Goal: Transaction & Acquisition: Purchase product/service

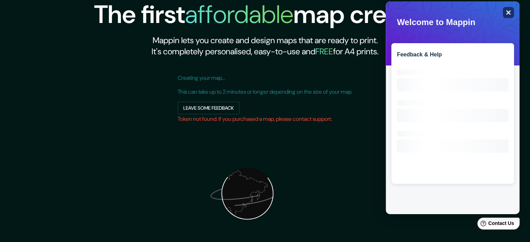
click at [506, 10] on icon "Close" at bounding box center [507, 12] width 5 height 5
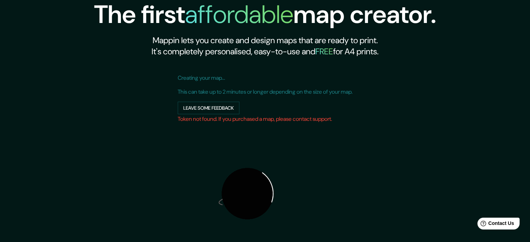
scroll to position [88, 0]
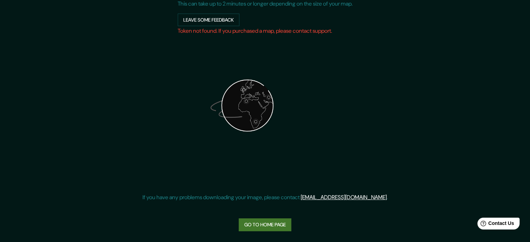
click at [272, 220] on link "Go to home page" at bounding box center [265, 224] width 53 height 13
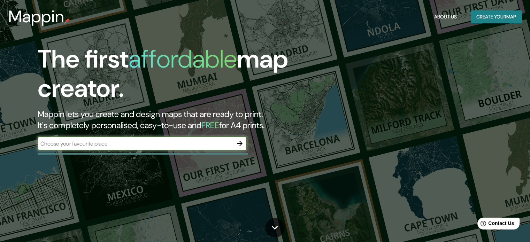
click at [114, 158] on div "The first affordable map creator. Mappin lets you create and design maps that a…" at bounding box center [265, 121] width 530 height 242
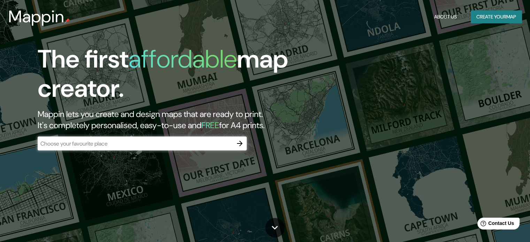
click at [125, 144] on input "text" at bounding box center [135, 144] width 195 height 8
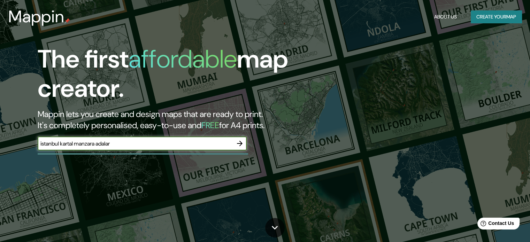
type input "istanbul kartal manzara adalar"
click at [239, 142] on icon "button" at bounding box center [239, 143] width 8 height 8
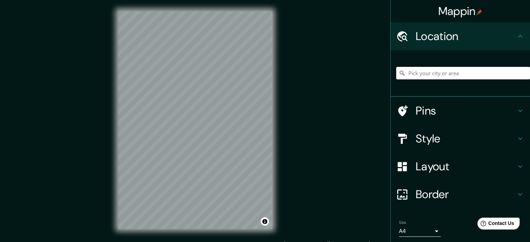
click at [439, 165] on h4 "Layout" at bounding box center [465, 166] width 100 height 14
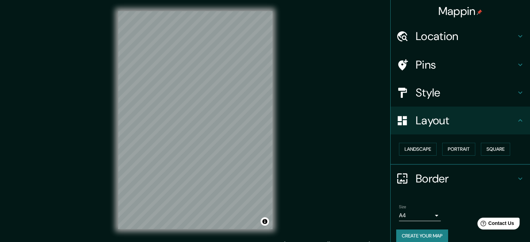
click at [460, 124] on h4 "Layout" at bounding box center [465, 121] width 100 height 14
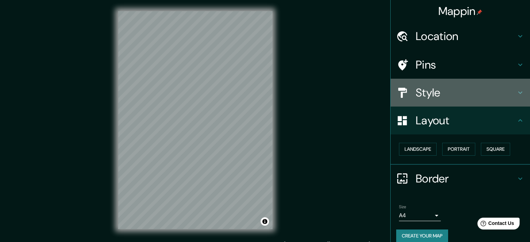
click at [447, 88] on h4 "Style" at bounding box center [465, 93] width 100 height 14
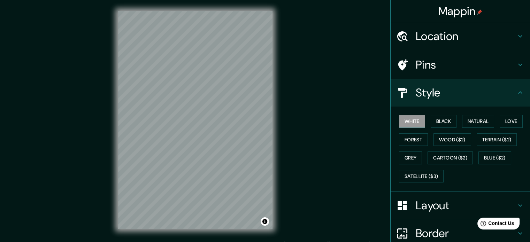
click at [444, 71] on h4 "Pins" at bounding box center [465, 65] width 100 height 14
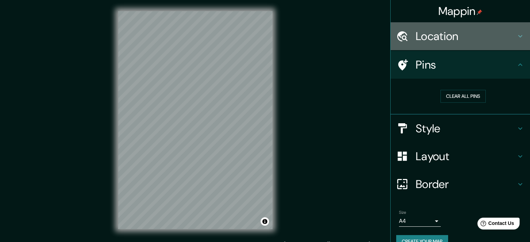
click at [451, 39] on h4 "Location" at bounding box center [465, 36] width 100 height 14
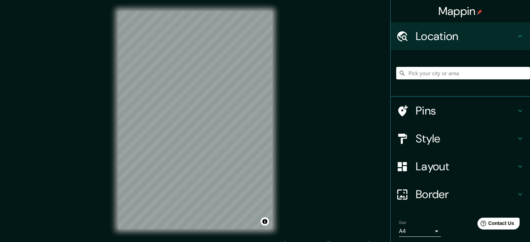
click at [441, 65] on div at bounding box center [463, 73] width 134 height 35
click at [448, 71] on input "Pick your city or area" at bounding box center [463, 73] width 134 height 13
type input "istanbul kartal manzara adalar"
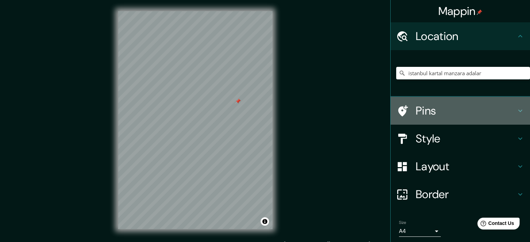
click at [427, 111] on h4 "Pins" at bounding box center [465, 111] width 100 height 14
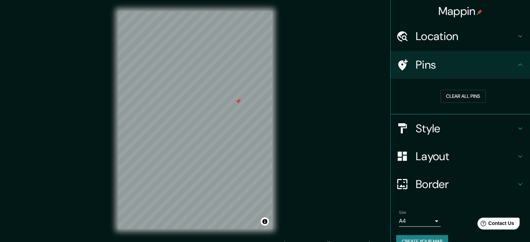
click at [434, 119] on div "Style" at bounding box center [459, 129] width 139 height 28
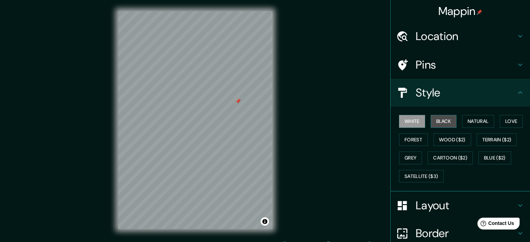
click at [439, 122] on button "Black" at bounding box center [443, 121] width 26 height 13
click at [399, 159] on button "Grey" at bounding box center [410, 157] width 23 height 13
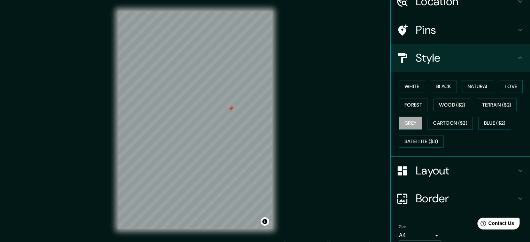
scroll to position [62, 0]
